Goal: Task Accomplishment & Management: Manage account settings

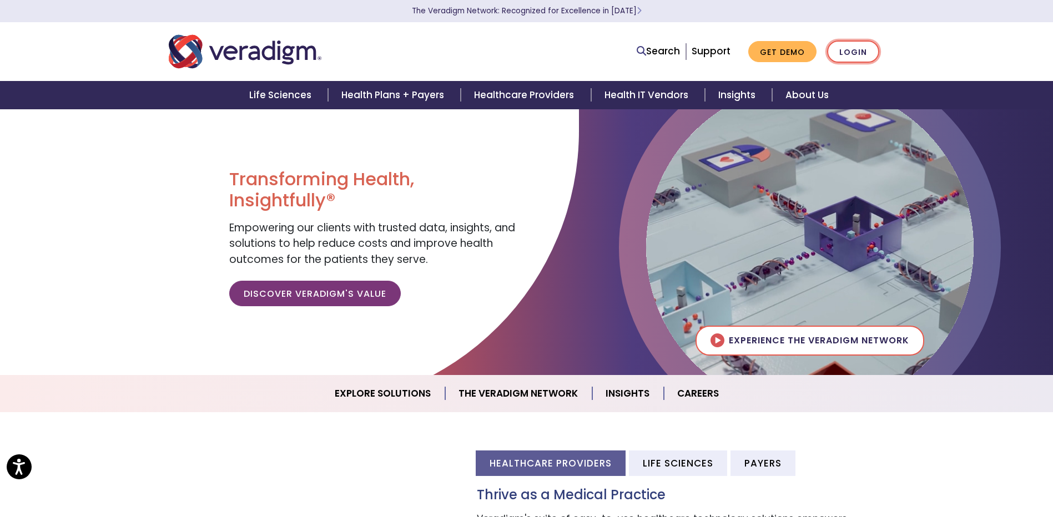
click at [861, 51] on link "Login" at bounding box center [853, 52] width 52 height 23
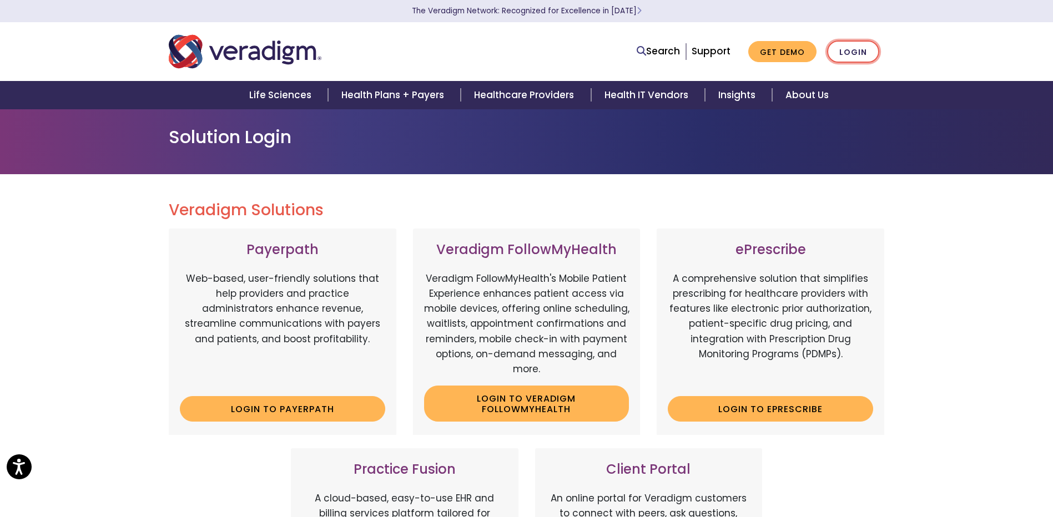
click at [850, 54] on link "Login" at bounding box center [853, 52] width 52 height 23
